Goal: Find specific page/section: Find specific page/section

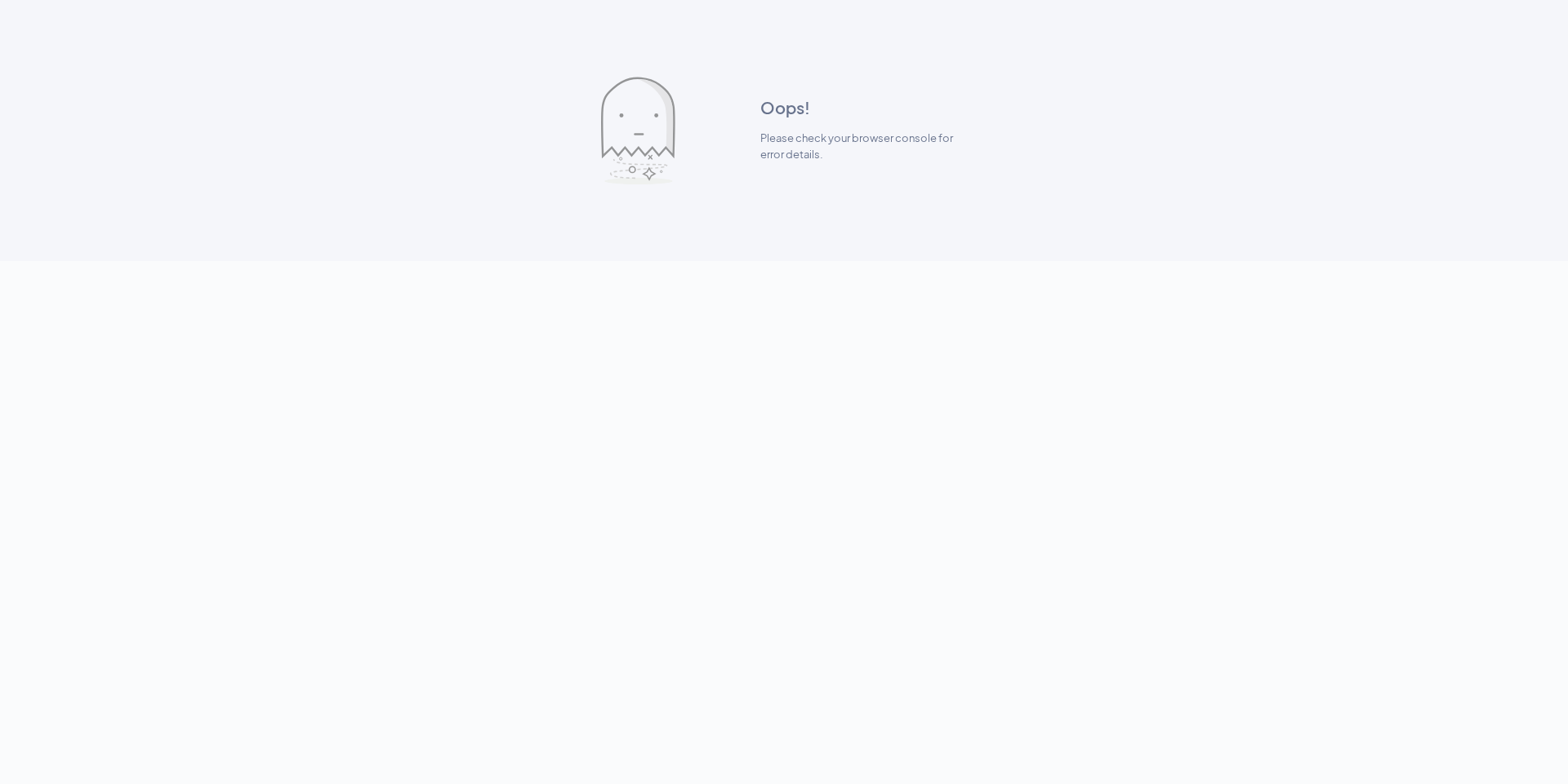
click at [352, 109] on div "Oops! Please check your browser console for error details." at bounding box center [784, 130] width 1568 height 261
